Goal: Task Accomplishment & Management: Use online tool/utility

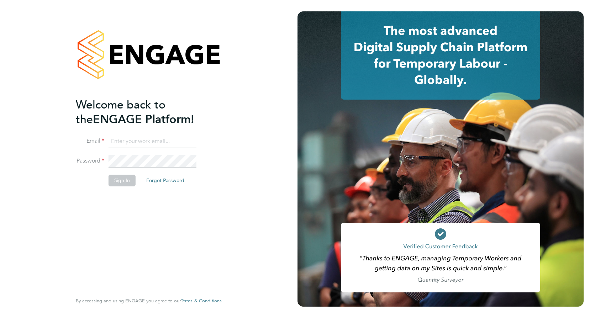
type input "robert.may@vistry.co.uk"
click at [116, 180] on button "Sign In" at bounding box center [122, 180] width 27 height 11
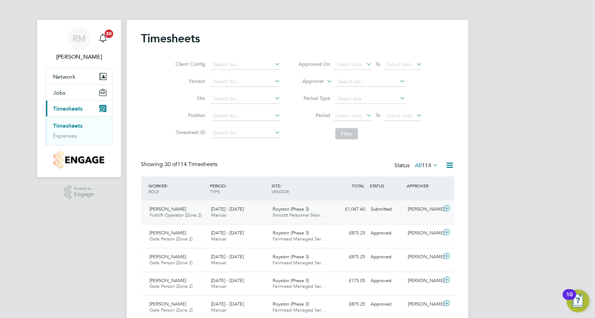
click at [176, 211] on div "[PERSON_NAME] Forklift Operator (Zone 2) [DATE] - [DATE]" at bounding box center [178, 213] width 62 height 18
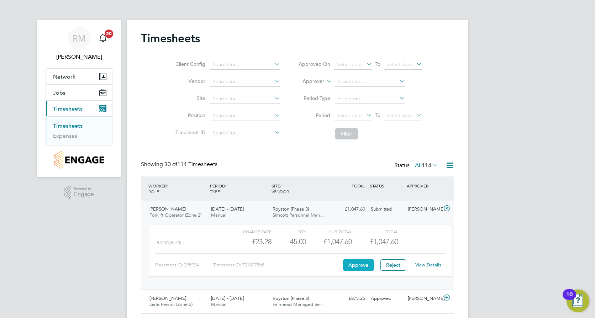
click at [359, 271] on button "Approve" at bounding box center [358, 265] width 31 height 11
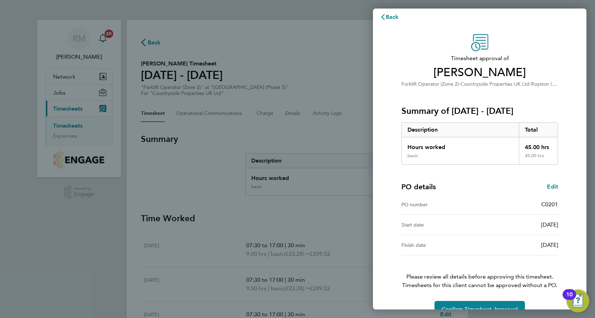
scroll to position [23, 0]
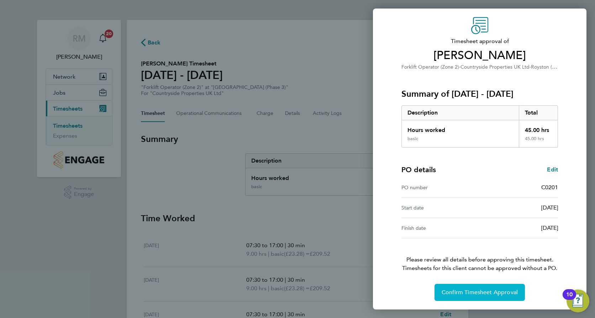
click at [485, 295] on span "Confirm Timesheet Approval" at bounding box center [480, 292] width 76 height 7
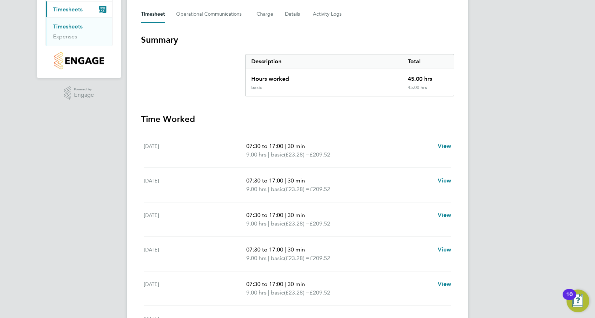
scroll to position [97, 0]
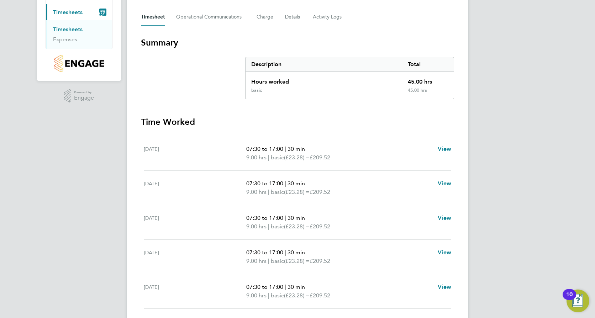
drag, startPoint x: 275, startPoint y: 114, endPoint x: 225, endPoint y: 114, distance: 50.2
click at [225, 114] on section "Summary Description Total Hours worked 45.00 hrs basic 45.00 hrs Time Worked [D…" at bounding box center [297, 199] width 313 height 324
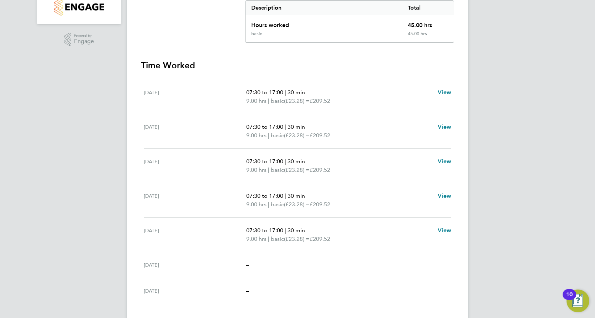
scroll to position [168, 0]
